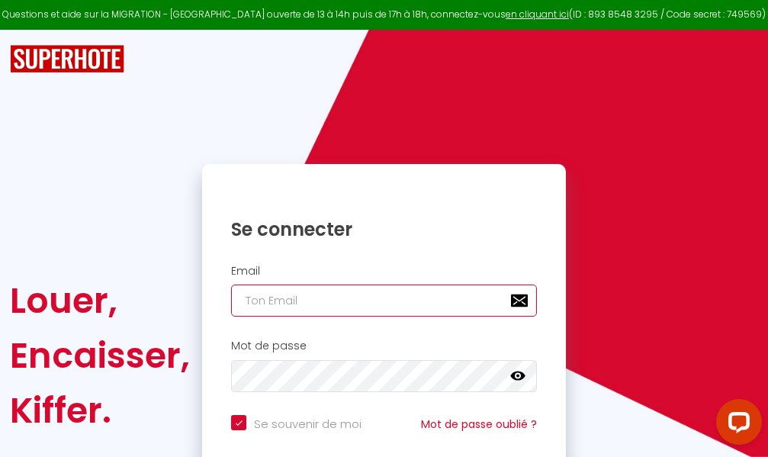
click at [395, 299] on input "email" at bounding box center [384, 301] width 306 height 32
type input "m"
checkbox input "true"
type input "ma"
checkbox input "true"
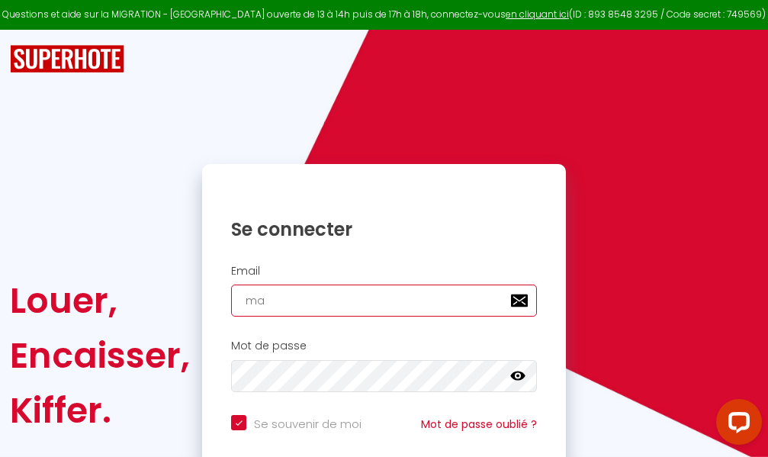
type input "mar"
checkbox input "true"
type input "marc"
checkbox input "true"
type input "marcd"
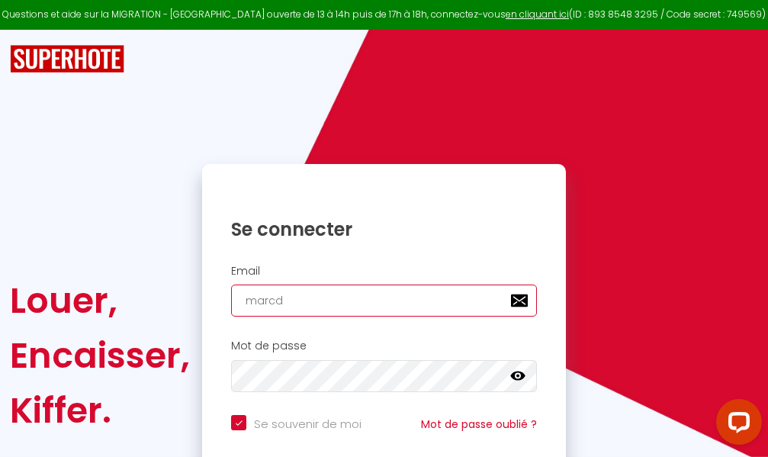
checkbox input "true"
type input "marcdp"
checkbox input "true"
type input "marcdpo"
checkbox input "true"
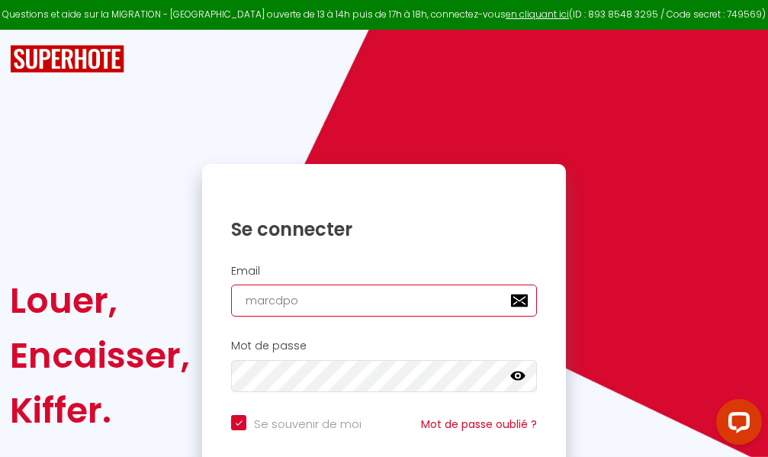
type input "marcdpoz"
checkbox input "true"
type input "marcdpoz."
checkbox input "true"
type input "marcdpoz.l"
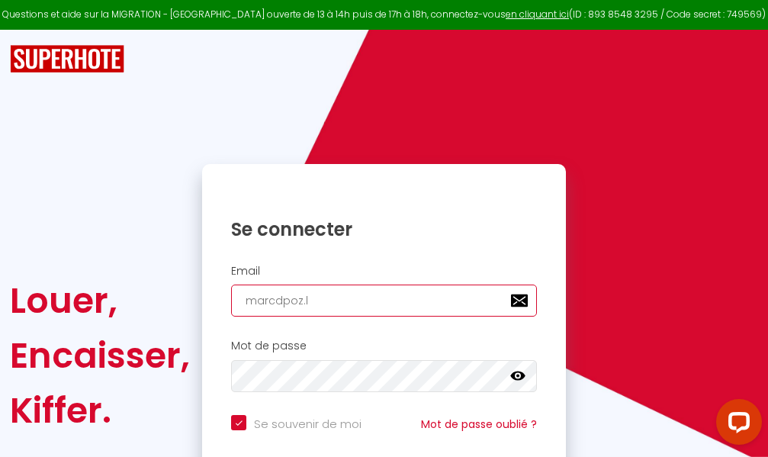
checkbox input "true"
type input "marcdpoz.lo"
checkbox input "true"
type input "marcdpoz.loc"
checkbox input "true"
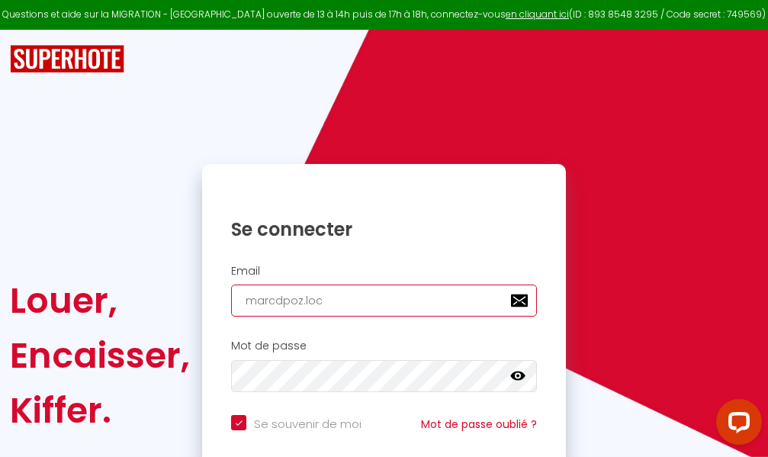
type input "marcdpoz.loca"
checkbox input "true"
type input "marcdpoz.locat"
checkbox input "true"
type input "marcdpoz.locati"
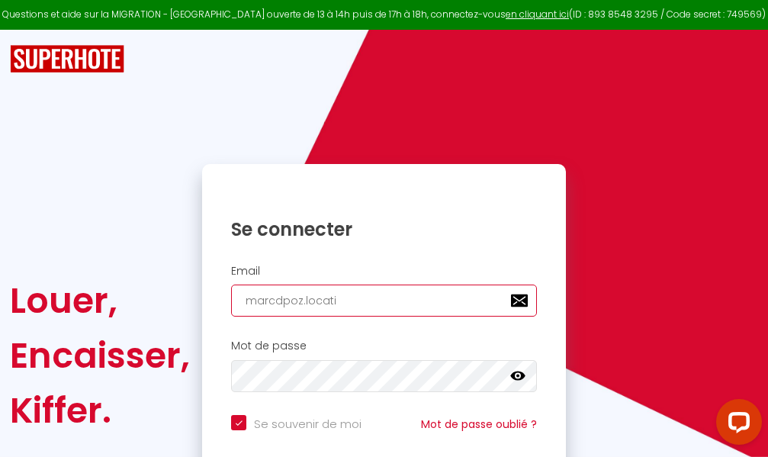
checkbox input "true"
type input "marcdpoz.locatio"
checkbox input "true"
type input "marcdpoz.location"
checkbox input "true"
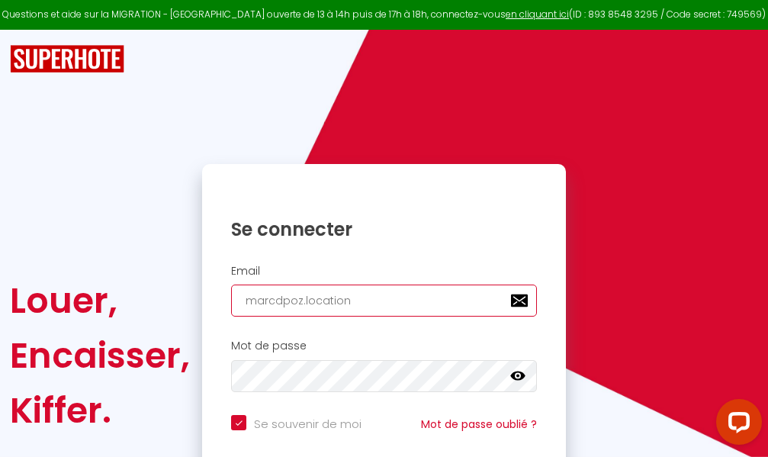
type input "marcdpoz.location@"
checkbox input "true"
type input "marcdpoz.location@g"
checkbox input "true"
type input "marcdpoz.location@gm"
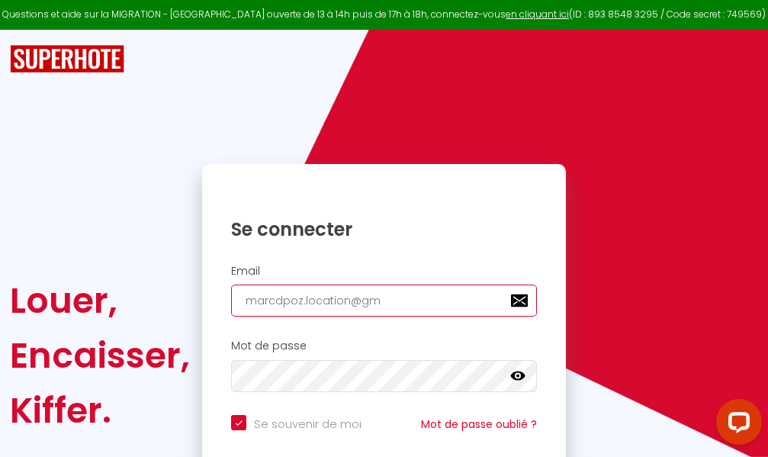
checkbox input "true"
type input "marcdpoz.location@gma"
checkbox input "true"
type input "marcdpoz.location@gmai"
checkbox input "true"
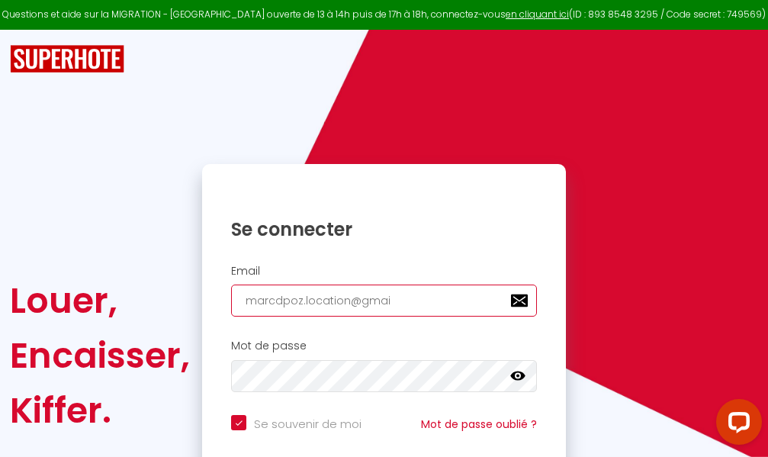
type input "[EMAIL_ADDRESS]"
checkbox input "true"
type input "[EMAIL_ADDRESS]."
checkbox input "true"
type input "marcdpoz.location@gmail.c"
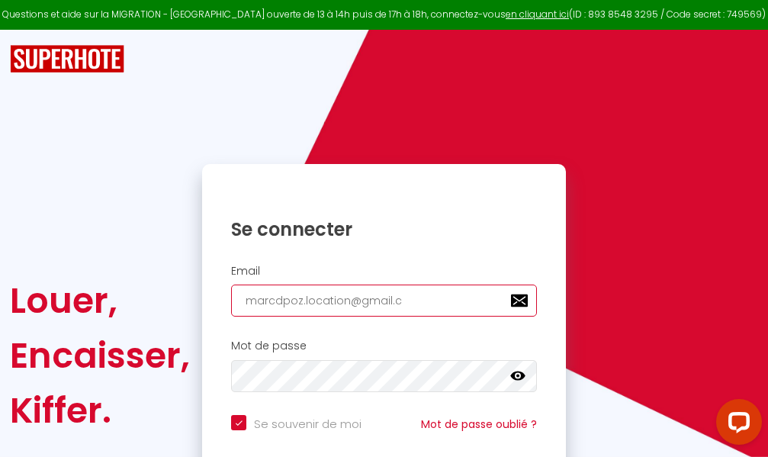
checkbox input "true"
type input "[EMAIL_ADDRESS][DOMAIN_NAME]"
checkbox input "true"
type input "[EMAIL_ADDRESS][DOMAIN_NAME]"
checkbox input "true"
